Goal: Transaction & Acquisition: Purchase product/service

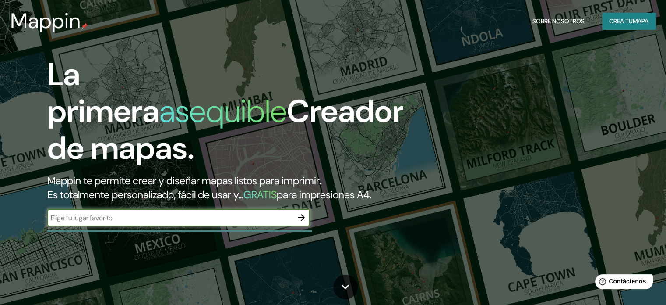
click at [214, 223] on input "text" at bounding box center [169, 218] width 245 height 10
type input "[GEOGRAPHIC_DATA][PERSON_NAME] [GEOGRAPHIC_DATA]"
click at [301, 223] on icon "button" at bounding box center [301, 217] width 11 height 11
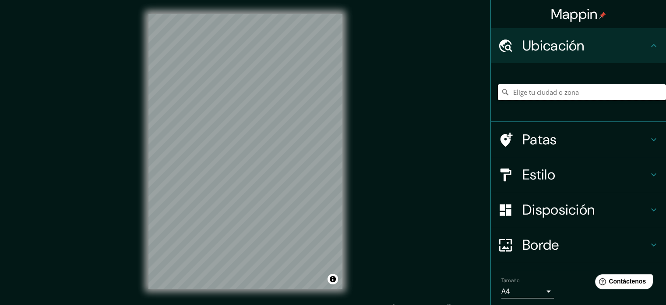
click at [529, 87] on input "Elige tu ciudad o zona" at bounding box center [582, 92] width 168 height 16
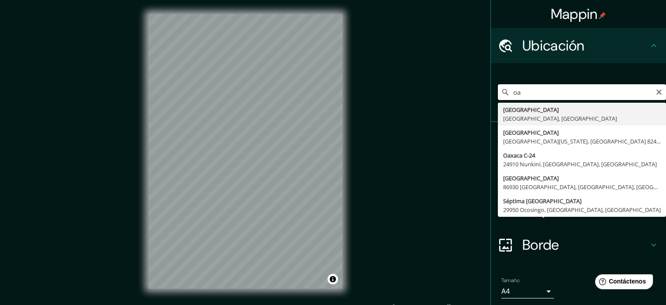
type input "o"
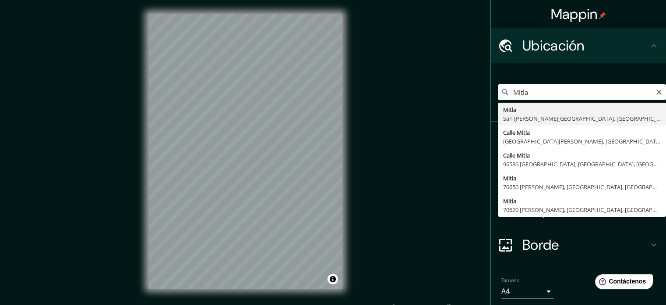
type input "Mitla, [GEOGRAPHIC_DATA][PERSON_NAME], [GEOGRAPHIC_DATA], [GEOGRAPHIC_DATA]"
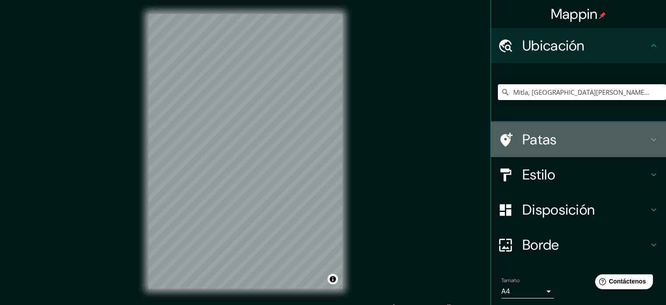
click at [573, 145] on h4 "Patas" at bounding box center [586, 140] width 126 height 18
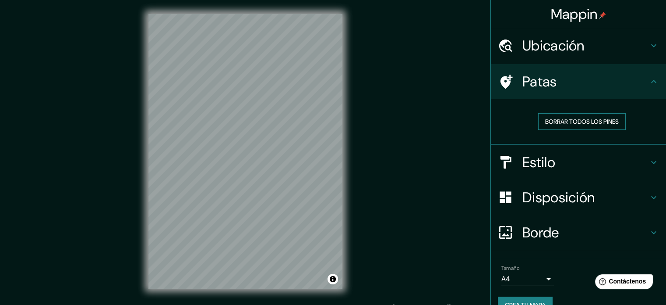
click at [575, 121] on font "Borrar todos los pines" at bounding box center [583, 121] width 74 height 8
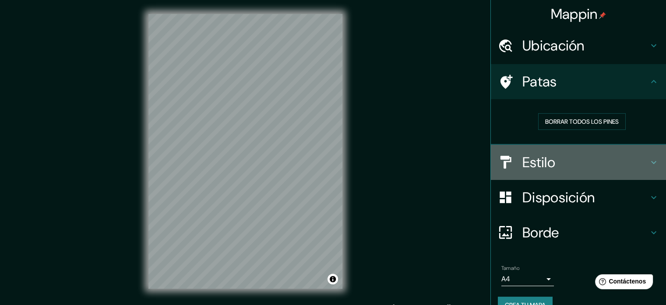
click at [575, 153] on h4 "Estilo" at bounding box center [586, 162] width 126 height 18
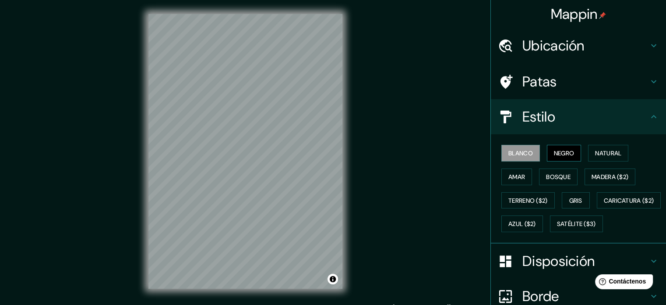
click at [554, 152] on font "Negro" at bounding box center [564, 153] width 21 height 8
click at [523, 151] on font "Blanco" at bounding box center [521, 153] width 25 height 8
click at [611, 159] on button "Natural" at bounding box center [608, 153] width 40 height 17
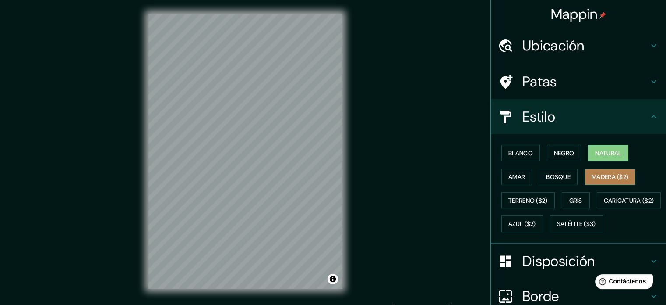
click at [606, 168] on button "Madera ($2)" at bounding box center [610, 176] width 51 height 17
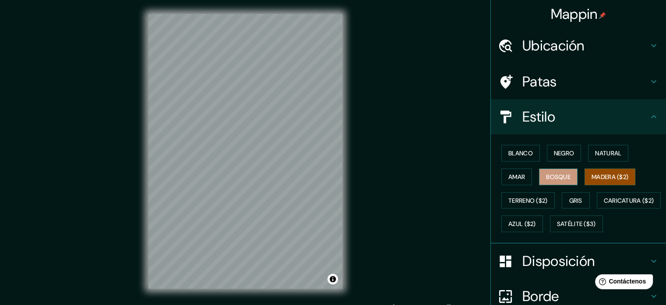
click at [563, 180] on font "Bosque" at bounding box center [558, 177] width 25 height 8
click at [510, 174] on font "Amar" at bounding box center [517, 177] width 17 height 8
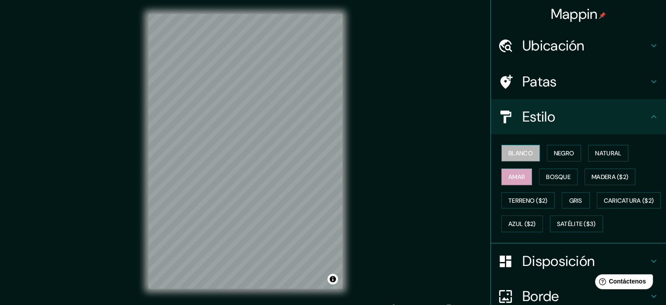
click at [532, 156] on button "Blanco" at bounding box center [521, 153] width 39 height 17
click at [556, 156] on font "Negro" at bounding box center [564, 153] width 21 height 8
click at [509, 149] on font "Blanco" at bounding box center [521, 153] width 25 height 8
click at [582, 196] on button "Gris" at bounding box center [576, 200] width 28 height 17
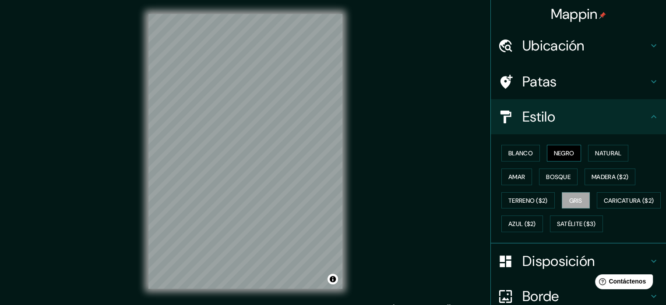
click at [561, 152] on font "Negro" at bounding box center [564, 153] width 21 height 8
click at [510, 157] on font "Blanco" at bounding box center [521, 152] width 25 height 11
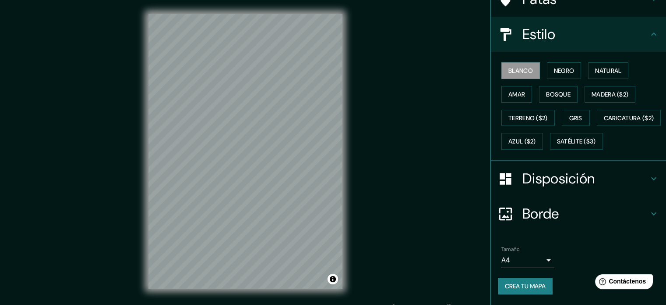
click at [623, 174] on h4 "Disposición" at bounding box center [586, 179] width 126 height 18
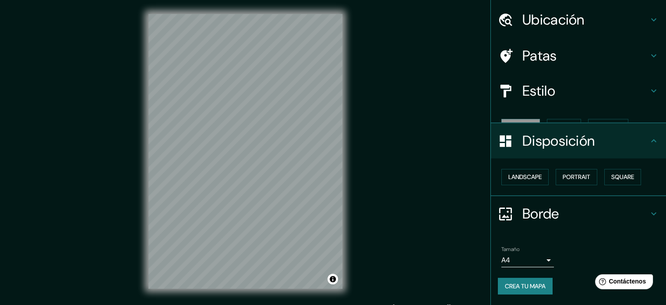
scroll to position [11, 0]
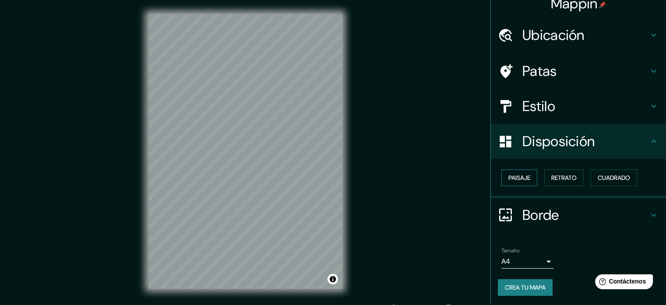
click at [509, 175] on font "Paisaje" at bounding box center [520, 178] width 22 height 8
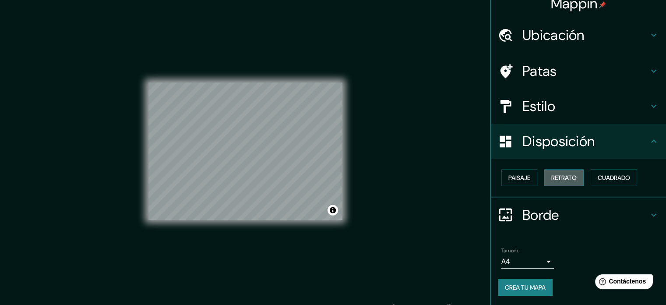
click at [558, 174] on font "Retrato" at bounding box center [564, 178] width 25 height 8
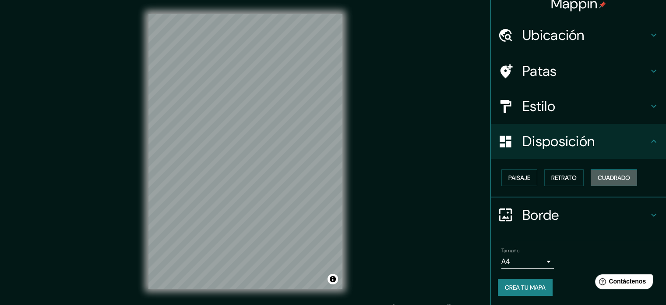
click at [613, 174] on font "Cuadrado" at bounding box center [614, 178] width 32 height 8
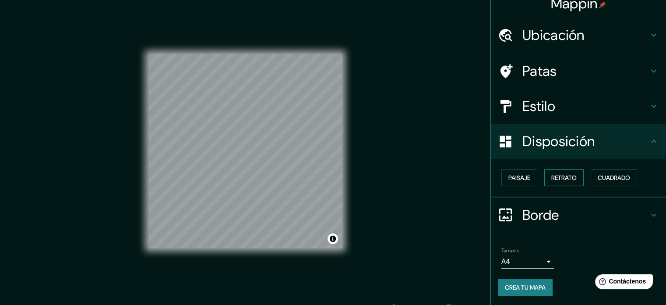
click at [574, 178] on button "Retrato" at bounding box center [564, 177] width 39 height 17
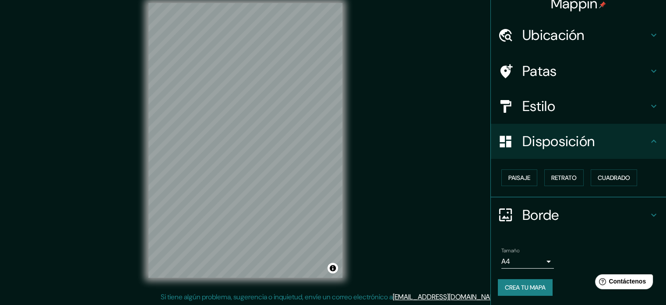
scroll to position [11, 0]
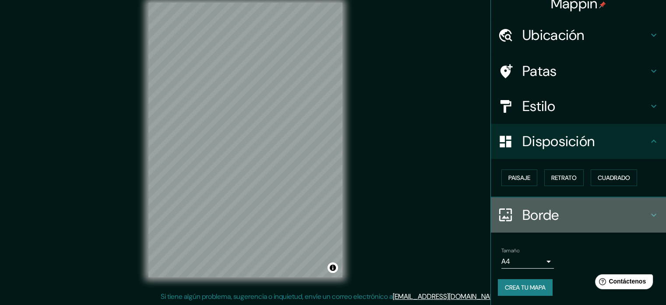
click at [624, 210] on h4 "Borde" at bounding box center [586, 215] width 126 height 18
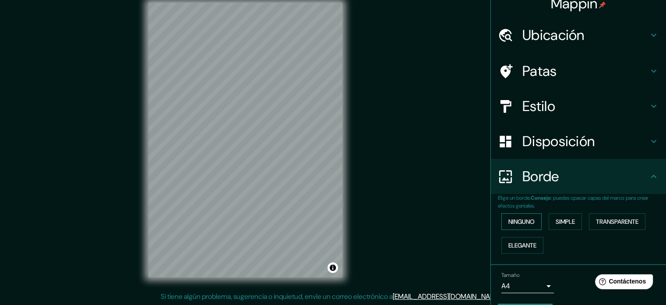
click at [529, 216] on font "Ninguno" at bounding box center [522, 221] width 26 height 11
click at [556, 219] on font "Simple" at bounding box center [565, 221] width 19 height 8
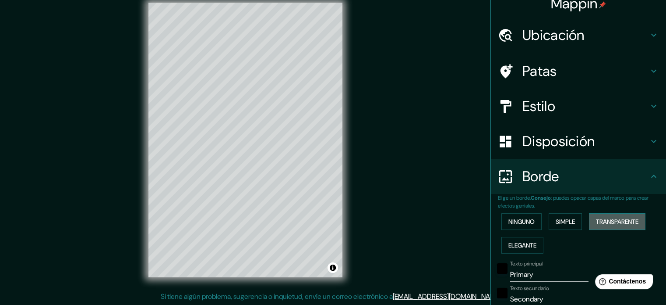
click at [608, 219] on font "Transparente" at bounding box center [617, 221] width 43 height 8
click at [511, 239] on font "Elegante" at bounding box center [523, 244] width 28 height 11
click at [509, 226] on font "Ninguno" at bounding box center [522, 221] width 26 height 11
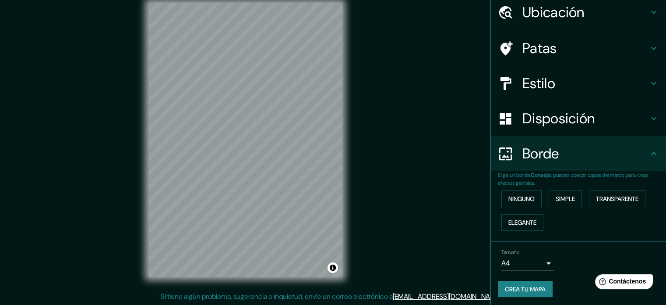
scroll to position [35, 0]
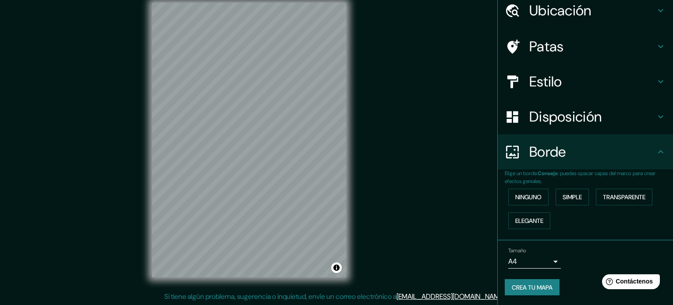
click at [537, 259] on body "Mappin Ubicación Mitla, [GEOGRAPHIC_DATA][PERSON_NAME], [GEOGRAPHIC_DATA], [GEO…" at bounding box center [336, 141] width 673 height 305
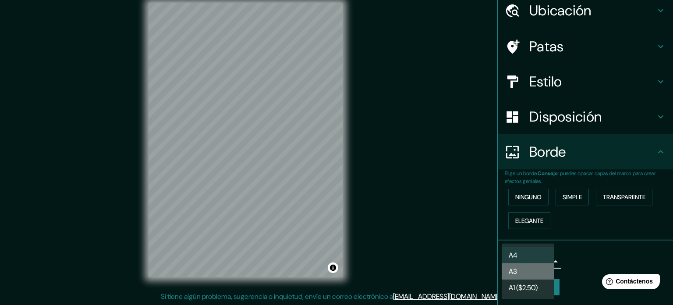
click at [532, 274] on li "A3" at bounding box center [528, 271] width 53 height 16
click at [527, 264] on body "Mappin Ubicación Mitla, [GEOGRAPHIC_DATA][PERSON_NAME], [GEOGRAPHIC_DATA], [GEO…" at bounding box center [336, 141] width 673 height 305
click at [527, 257] on li "A4" at bounding box center [528, 255] width 53 height 16
type input "single"
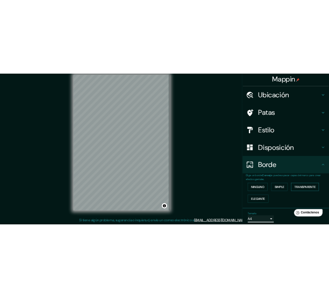
scroll to position [0, 0]
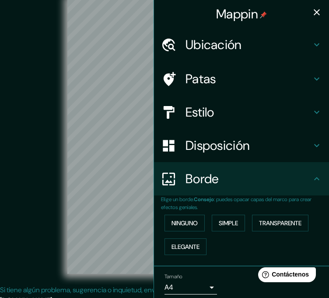
click at [312, 74] on icon at bounding box center [317, 79] width 11 height 11
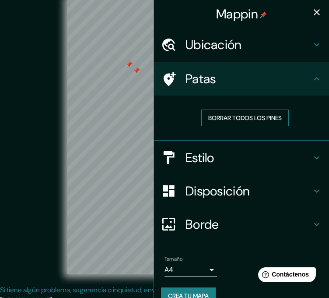
click at [209, 115] on font "Borrar todos los pines" at bounding box center [246, 118] width 74 height 8
click at [316, 12] on button "button" at bounding box center [317, 13] width 18 height 18
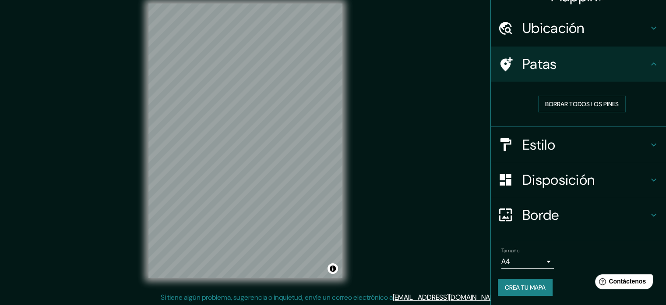
scroll to position [11, 0]
click at [539, 275] on div "Tamaño A4 single Crea tu mapa" at bounding box center [578, 273] width 161 height 59
click at [542, 286] on font "Crea tu mapa" at bounding box center [525, 287] width 41 height 8
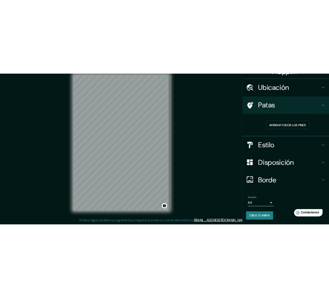
scroll to position [15, 0]
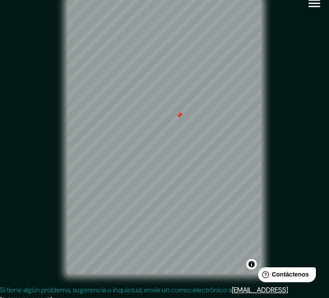
click at [176, 119] on div at bounding box center [179, 115] width 7 height 7
click at [113, 198] on div at bounding box center [114, 198] width 7 height 7
click at [209, 84] on div at bounding box center [212, 80] width 7 height 7
click at [312, 6] on icon "button" at bounding box center [314, 4] width 11 height 8
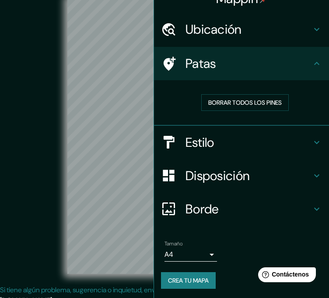
click at [273, 143] on h4 "Estilo" at bounding box center [249, 143] width 126 height 16
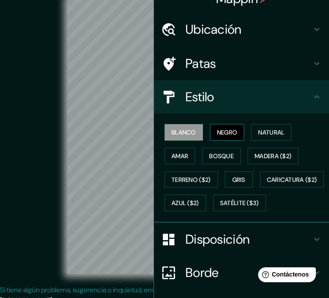
click at [226, 139] on button "Negro" at bounding box center [227, 132] width 35 height 17
click at [244, 135] on div "Blanco Negro Natural [PERSON_NAME] ($2) Terreno ($2) Gris Caricatura ($2) Azul …" at bounding box center [245, 167] width 168 height 94
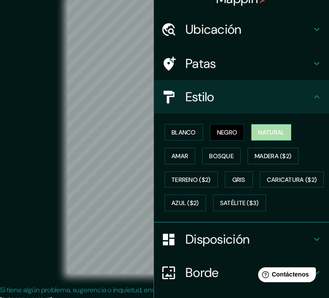
click at [259, 137] on font "Natural" at bounding box center [272, 132] width 26 height 11
click at [223, 128] on font "Negro" at bounding box center [227, 132] width 21 height 8
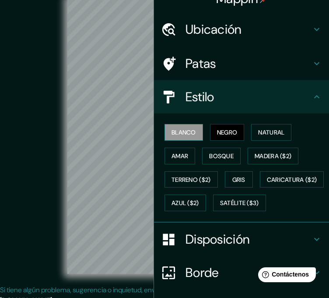
click at [186, 130] on font "Blanco" at bounding box center [184, 132] width 25 height 8
click at [220, 131] on font "Negro" at bounding box center [227, 132] width 21 height 8
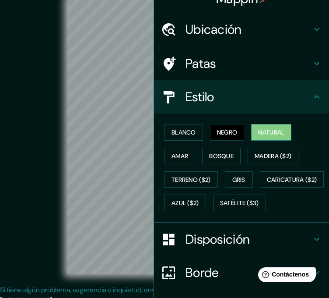
click at [252, 132] on button "Natural" at bounding box center [272, 132] width 40 height 17
click at [173, 149] on button "Amar" at bounding box center [180, 156] width 31 height 17
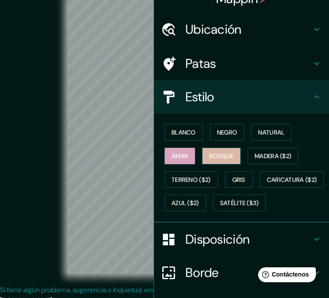
click at [203, 158] on button "Bosque" at bounding box center [221, 156] width 39 height 17
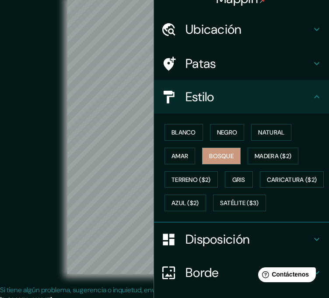
click at [252, 181] on div "Blanco Negro Natural [PERSON_NAME] ($2) Terreno ($2) Gris Caricatura ($2) Azul …" at bounding box center [245, 167] width 168 height 94
click at [243, 178] on button "Gris" at bounding box center [239, 179] width 28 height 17
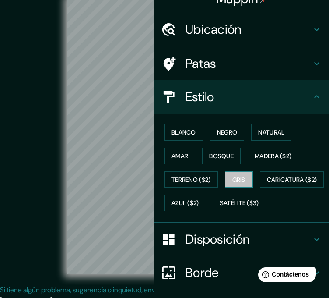
click at [240, 178] on font "Gris" at bounding box center [239, 180] width 13 height 8
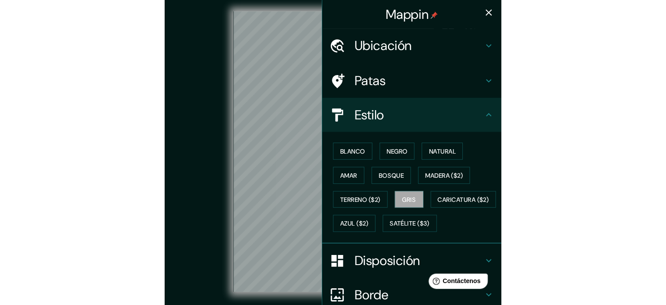
scroll to position [0, 0]
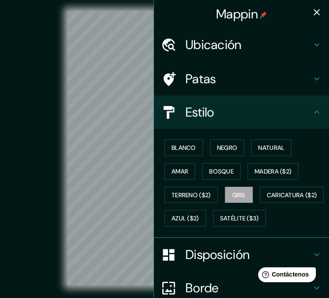
click at [312, 12] on icon "button" at bounding box center [317, 12] width 11 height 11
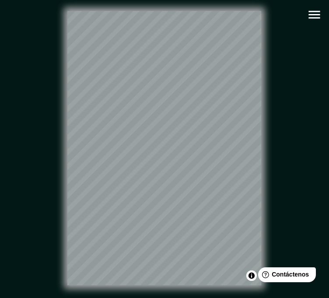
click at [280, 85] on div "© Mapbox © OpenStreetMap Improve this map" at bounding box center [165, 148] width 297 height 268
